Goal: Transaction & Acquisition: Purchase product/service

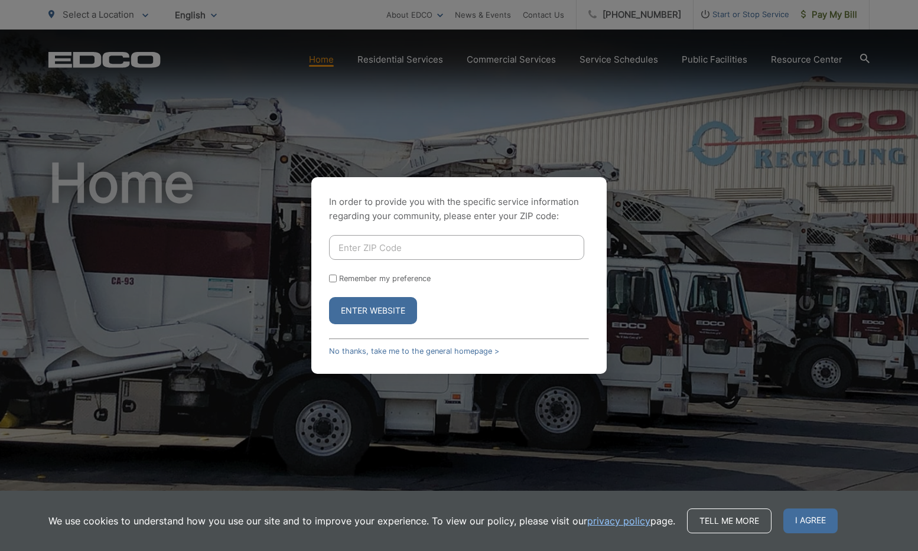
click at [384, 250] on input "Enter ZIP Code" at bounding box center [456, 247] width 255 height 25
type input "92026"
click at [378, 315] on button "Enter Website" at bounding box center [373, 310] width 88 height 27
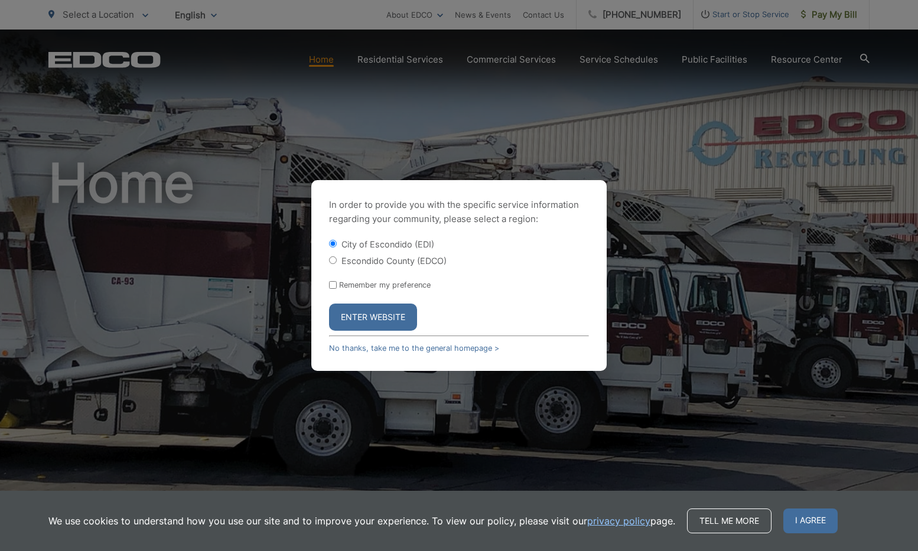
click at [378, 309] on button "Enter Website" at bounding box center [373, 317] width 88 height 27
click at [334, 261] on input "Escondido County (EDCO)" at bounding box center [333, 260] width 8 height 8
radio input "true"
click at [355, 317] on button "Enter Website" at bounding box center [373, 317] width 88 height 27
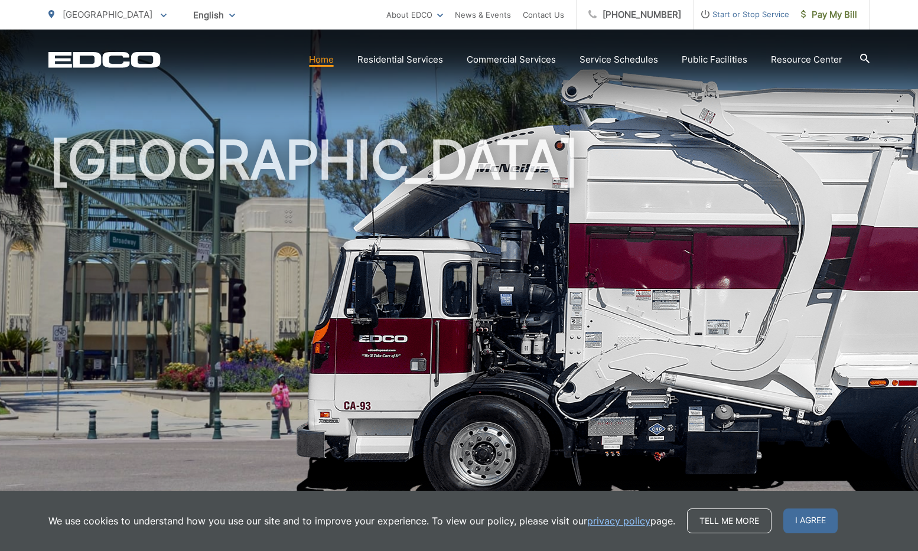
scroll to position [30, 0]
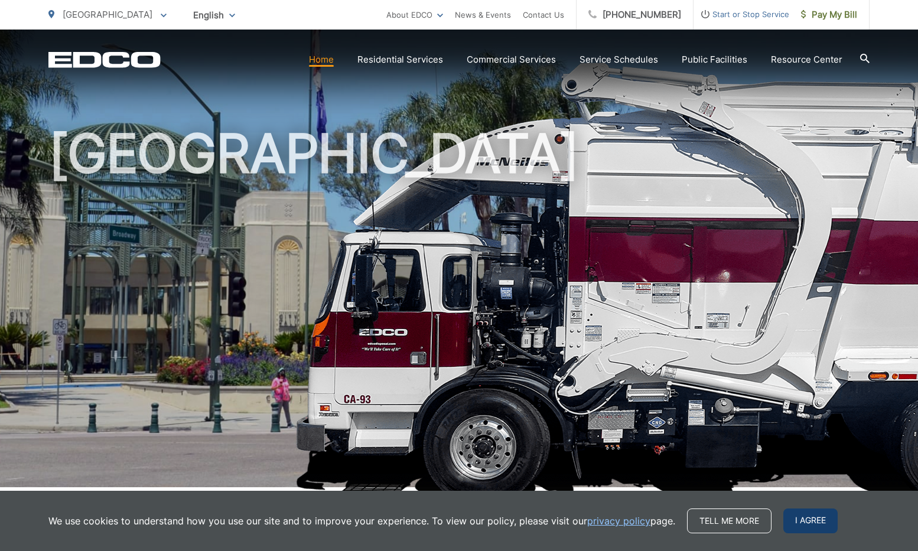
click at [794, 521] on span "I agree" at bounding box center [810, 520] width 54 height 25
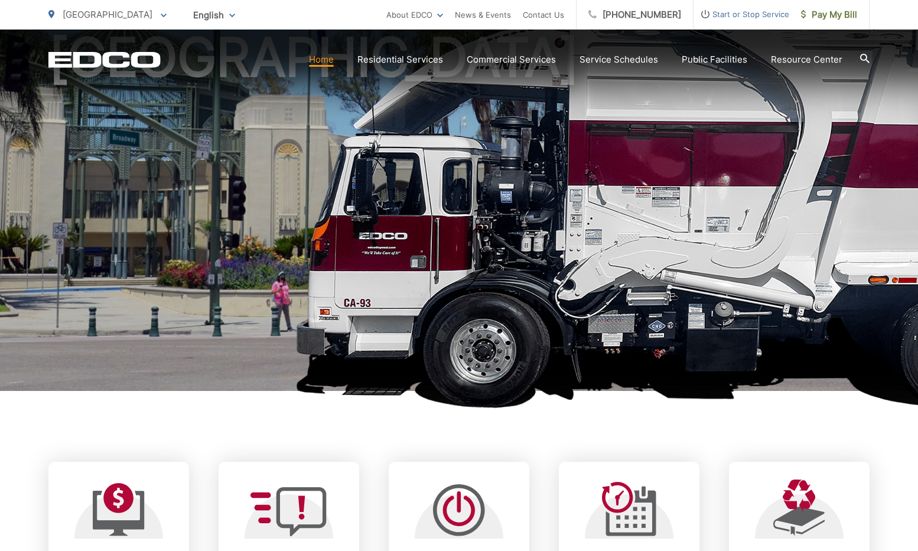
scroll to position [254, 0]
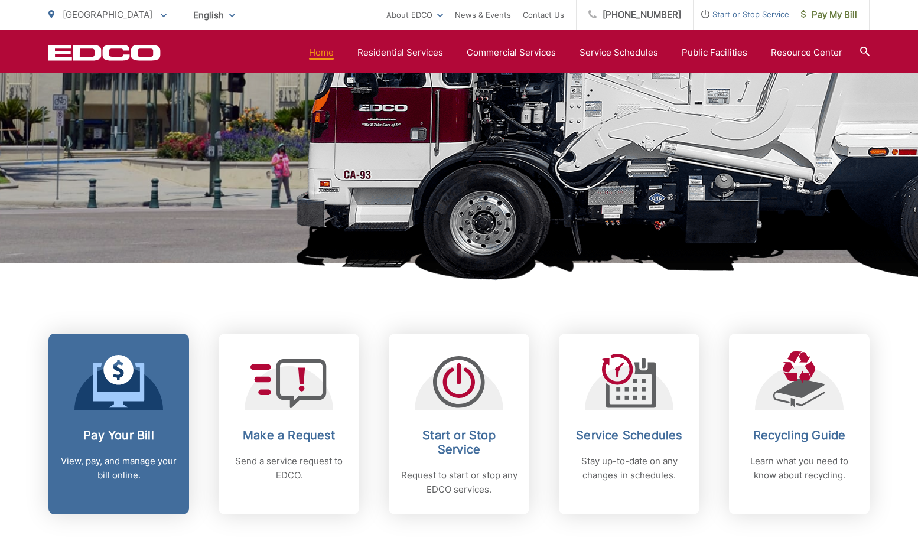
click at [137, 433] on h2 "Pay Your Bill" at bounding box center [118, 435] width 117 height 14
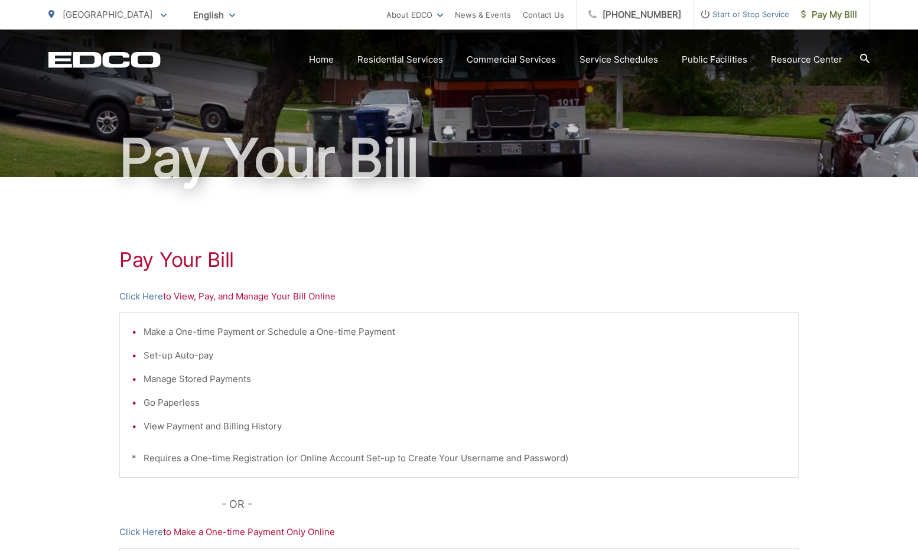
scroll to position [60, 0]
click at [146, 297] on link "Click Here" at bounding box center [141, 296] width 44 height 14
